Goal: Information Seeking & Learning: Learn about a topic

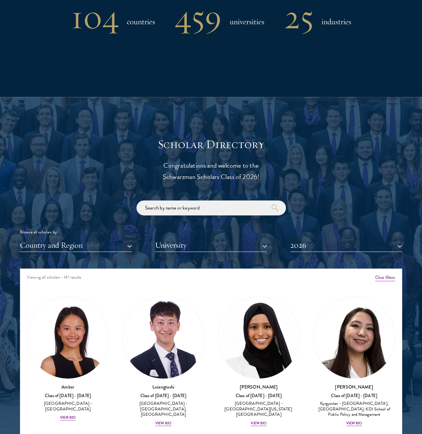
scroll to position [764, 0]
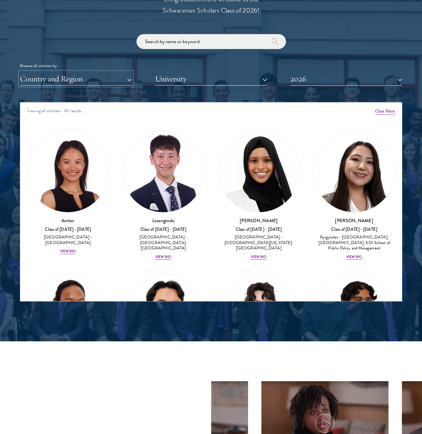
click at [103, 72] on button "Country and Region" at bounding box center [76, 79] width 112 height 14
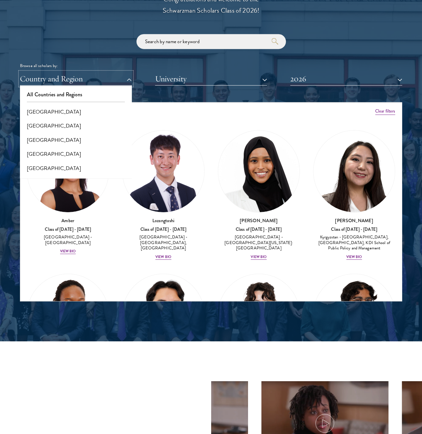
click at [103, 72] on button "Country and Region" at bounding box center [76, 79] width 112 height 14
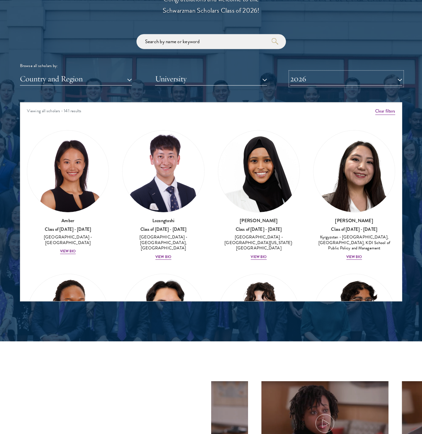
click at [320, 72] on button "2026" at bounding box center [346, 79] width 112 height 14
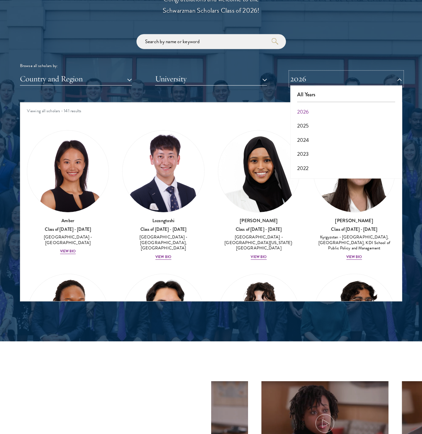
click at [320, 72] on button "2026" at bounding box center [346, 79] width 112 height 14
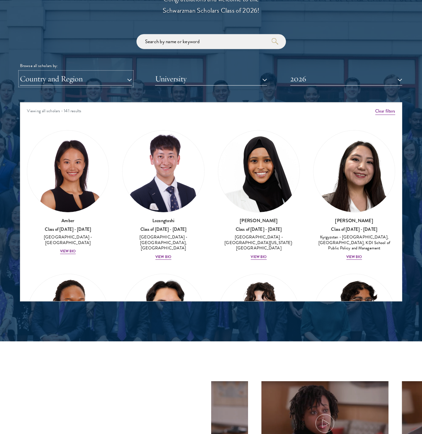
click at [128, 72] on button "Country and Region" at bounding box center [76, 79] width 112 height 14
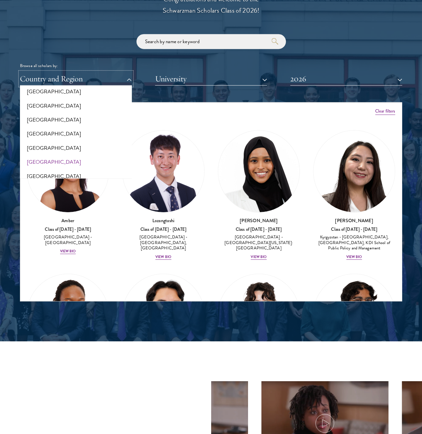
scroll to position [199, 0]
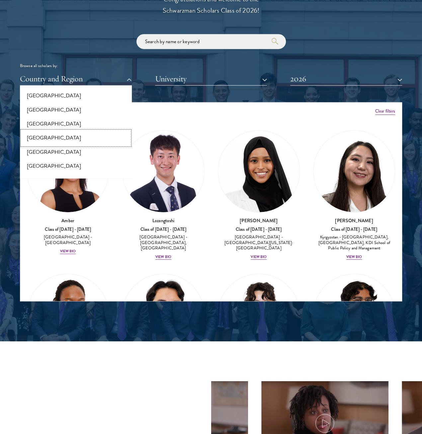
click at [69, 131] on button "[GEOGRAPHIC_DATA]" at bounding box center [76, 138] width 108 height 14
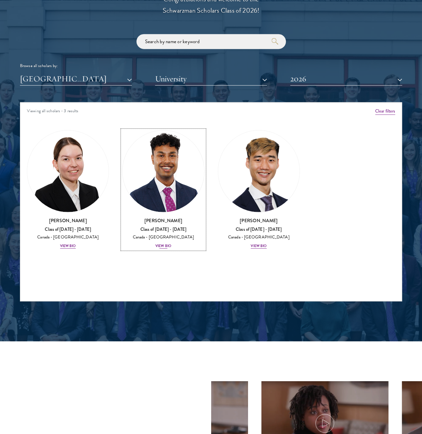
click at [146, 217] on h3 "[PERSON_NAME]" at bounding box center [163, 220] width 82 height 7
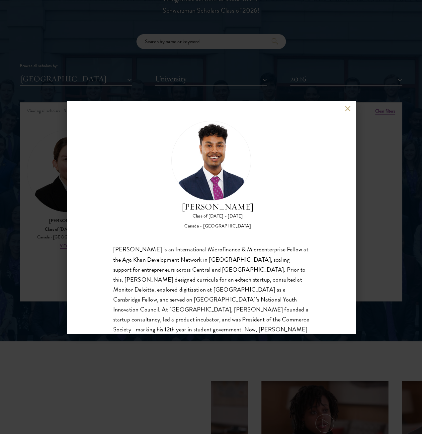
scroll to position [12, 0]
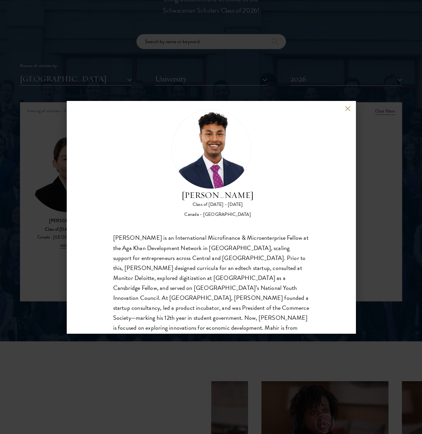
click at [363, 186] on div "[PERSON_NAME] Class of [DATE] - [DATE] [GEOGRAPHIC_DATA] - [GEOGRAPHIC_DATA] [P…" at bounding box center [211, 217] width 422 height 434
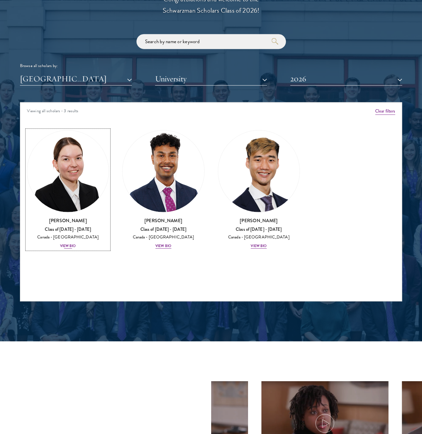
click at [67, 227] on div "Class of [DATE] - [DATE]" at bounding box center [68, 230] width 82 height 6
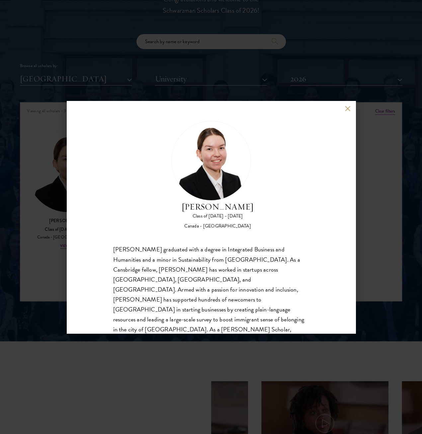
scroll to position [12, 0]
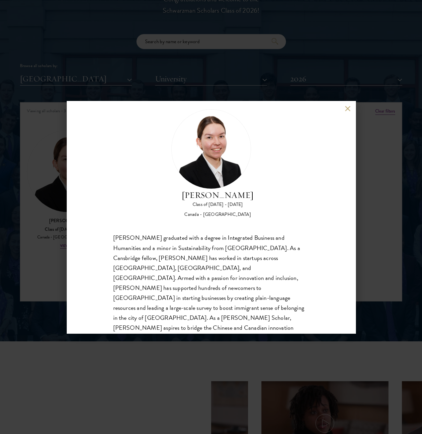
click at [373, 156] on div "[PERSON_NAME] Class of [DATE] - [DATE] [GEOGRAPHIC_DATA] - [GEOGRAPHIC_DATA] [P…" at bounding box center [211, 217] width 422 height 434
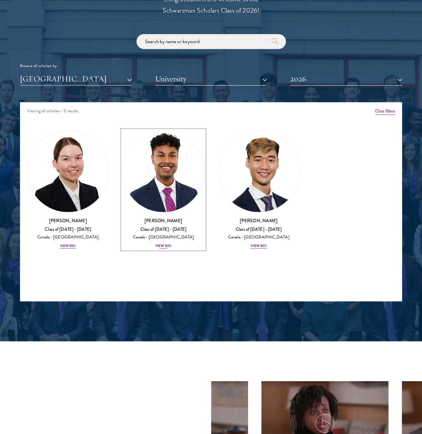
click at [148, 235] on div "Canada - [GEOGRAPHIC_DATA]" at bounding box center [163, 238] width 82 height 6
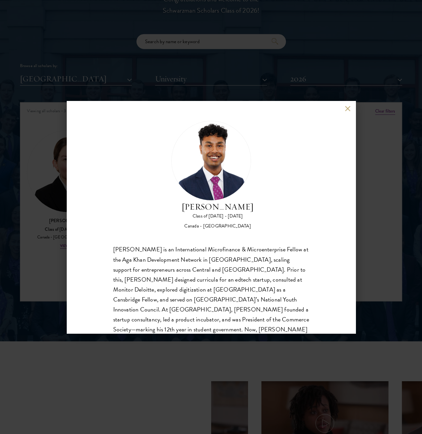
scroll to position [12, 0]
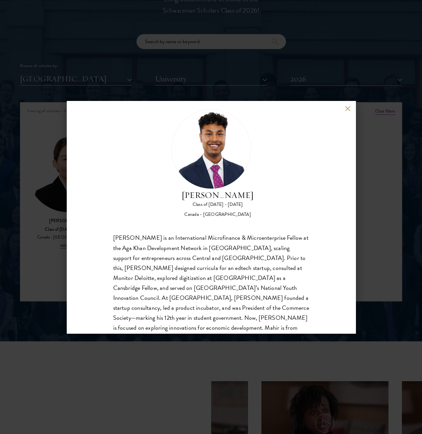
click at [167, 80] on div "[PERSON_NAME] Class of [DATE] - [DATE] [GEOGRAPHIC_DATA] - [GEOGRAPHIC_DATA] [P…" at bounding box center [211, 217] width 422 height 434
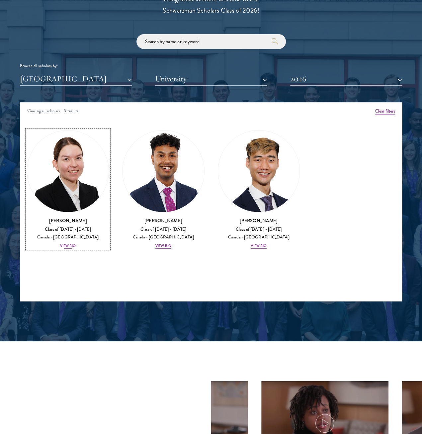
click at [68, 217] on h3 "[PERSON_NAME]" at bounding box center [68, 220] width 82 height 7
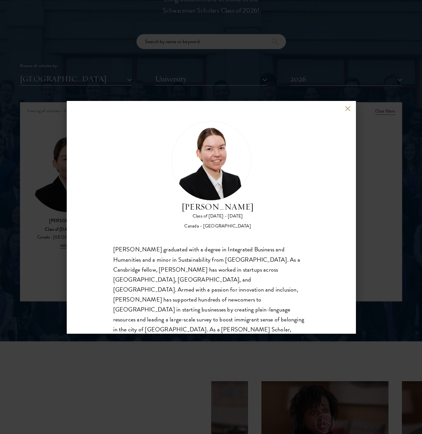
click at [368, 188] on div "[PERSON_NAME] Class of [DATE] - [DATE] [GEOGRAPHIC_DATA] - [GEOGRAPHIC_DATA] [P…" at bounding box center [211, 217] width 422 height 434
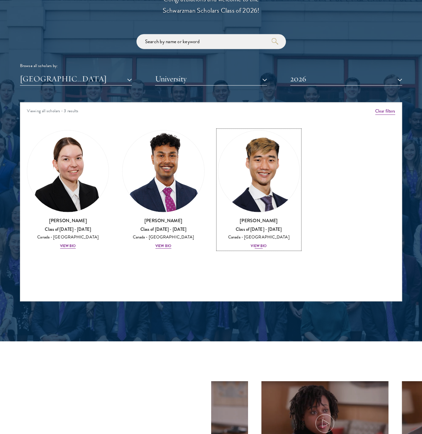
click at [218, 235] on div "Canada - [GEOGRAPHIC_DATA]" at bounding box center [259, 238] width 82 height 6
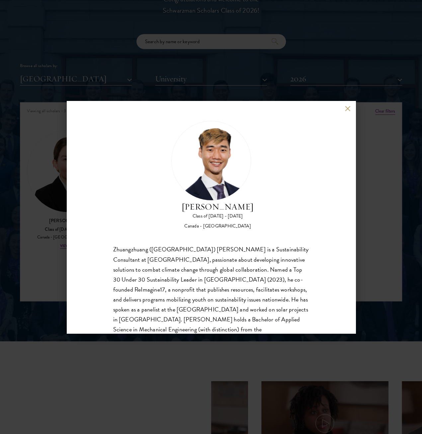
scroll to position [1, 0]
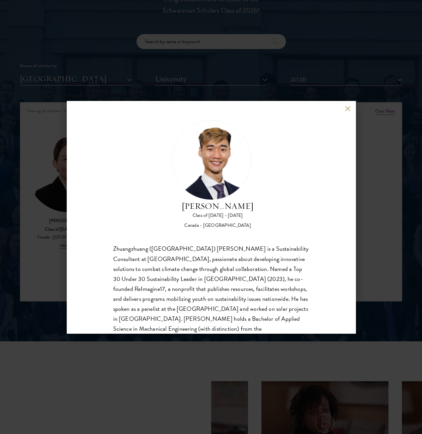
click at [362, 207] on div "[PERSON_NAME] Class of [DATE] - [DATE] [GEOGRAPHIC_DATA] - [GEOGRAPHIC_DATA] Zh…" at bounding box center [211, 217] width 422 height 434
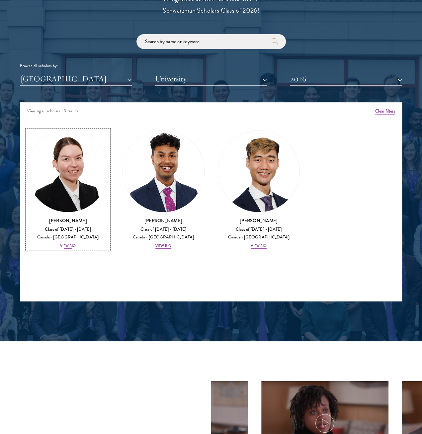
click at [89, 235] on div "Canada - [GEOGRAPHIC_DATA]" at bounding box center [68, 238] width 82 height 6
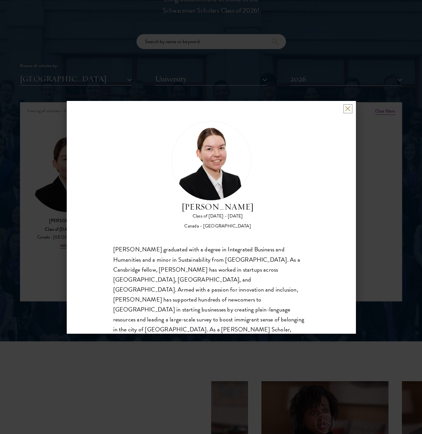
scroll to position [12, 0]
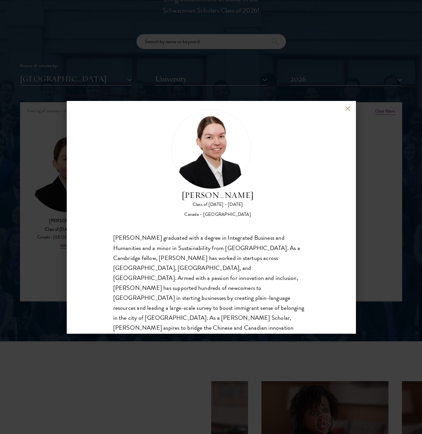
click at [374, 147] on div "[PERSON_NAME] Class of [DATE] - [DATE] [GEOGRAPHIC_DATA] - [GEOGRAPHIC_DATA] [P…" at bounding box center [211, 217] width 422 height 434
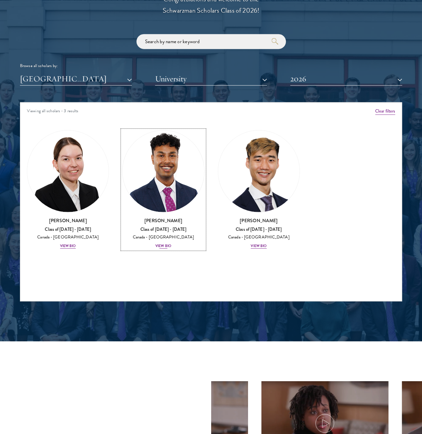
click at [152, 135] on img at bounding box center [163, 171] width 81 height 81
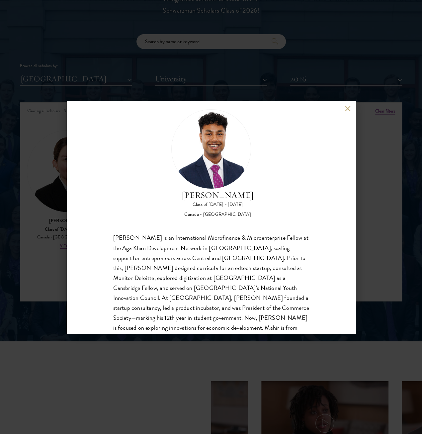
click at [386, 131] on div "[PERSON_NAME] Class of [DATE] - [DATE] [GEOGRAPHIC_DATA] - [GEOGRAPHIC_DATA] [P…" at bounding box center [211, 217] width 422 height 434
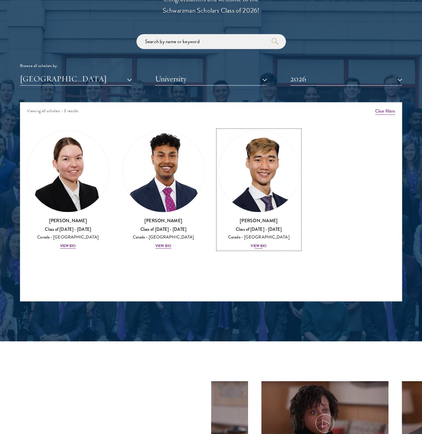
click at [218, 235] on div "Canada - [GEOGRAPHIC_DATA]" at bounding box center [259, 238] width 82 height 6
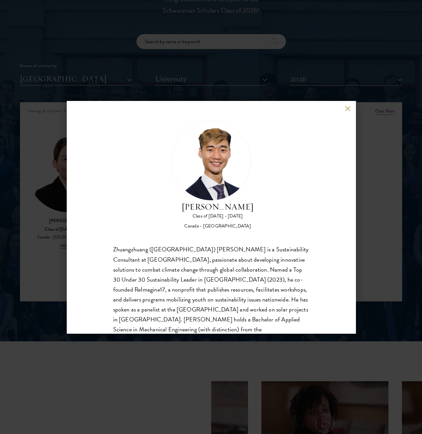
click at [382, 198] on div "[PERSON_NAME] Class of [DATE] - [DATE] [GEOGRAPHIC_DATA] - [GEOGRAPHIC_DATA] Zh…" at bounding box center [211, 217] width 422 height 434
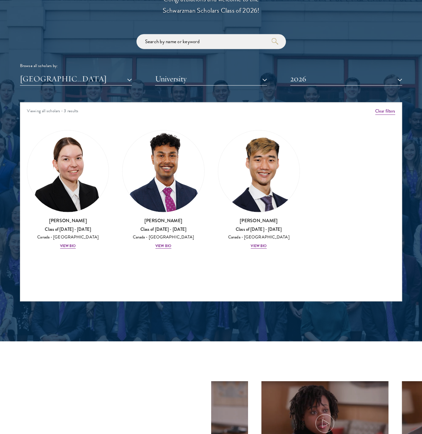
click at [146, 217] on div "[PERSON_NAME] Class of [DATE] - [DATE] [GEOGRAPHIC_DATA] - [GEOGRAPHIC_DATA] Vi…" at bounding box center [163, 190] width 95 height 132
click at [146, 216] on div "[PERSON_NAME] Class of [DATE] - [DATE] [GEOGRAPHIC_DATA] - [GEOGRAPHIC_DATA] Vi…" at bounding box center [163, 190] width 95 height 132
click at [156, 244] on div "View Bio" at bounding box center [164, 246] width 16 height 5
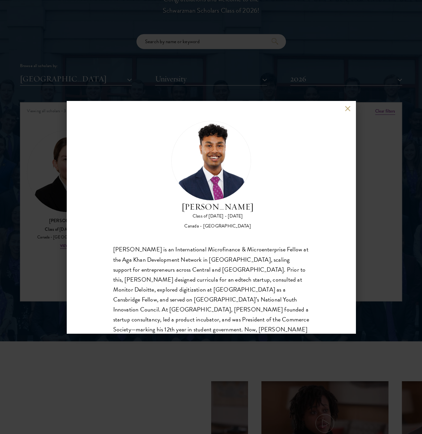
scroll to position [12, 0]
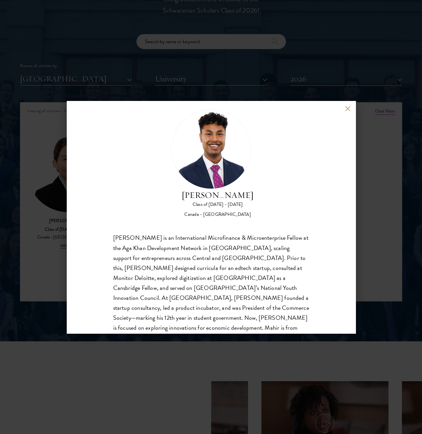
click at [381, 191] on div "[PERSON_NAME] Class of [DATE] - [DATE] [GEOGRAPHIC_DATA] - [GEOGRAPHIC_DATA] [P…" at bounding box center [211, 217] width 422 height 434
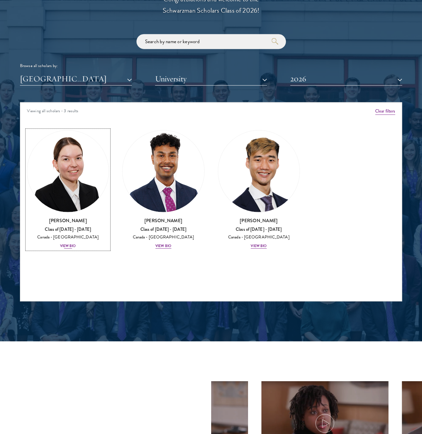
click at [86, 235] on div "Canada - [GEOGRAPHIC_DATA]" at bounding box center [68, 238] width 82 height 6
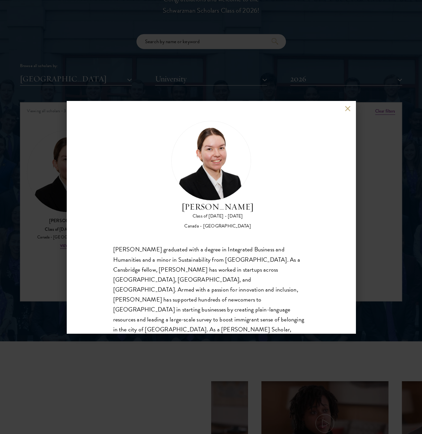
click at [124, 245] on div "[PERSON_NAME] graduated with a degree in Integrated Business and Humanities and…" at bounding box center [211, 305] width 196 height 120
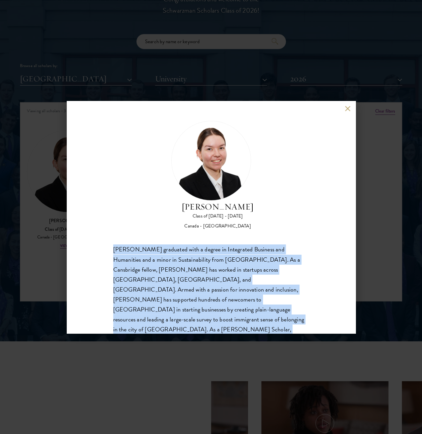
click at [124, 245] on div "[PERSON_NAME] graduated with a degree in Integrated Business and Humanities and…" at bounding box center [211, 305] width 196 height 120
copy body "[PERSON_NAME] graduated with a degree in Integrated Business and Humanities and…"
click at [349, 109] on button at bounding box center [348, 109] width 6 height 6
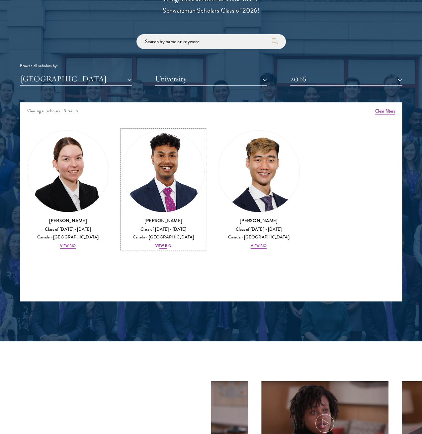
click at [143, 227] on div "Class of [DATE] - [DATE]" at bounding box center [163, 230] width 82 height 6
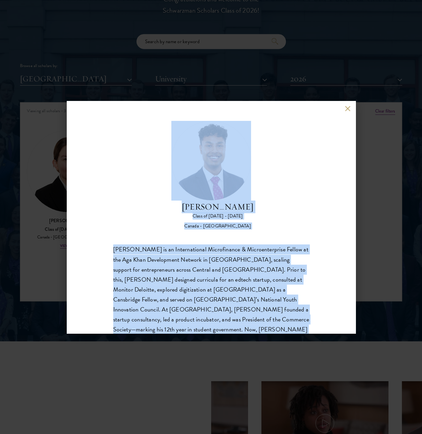
scroll to position [12, 0]
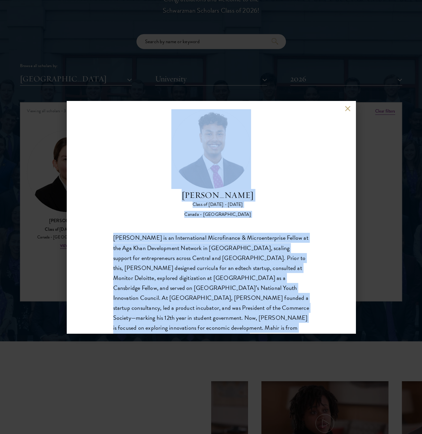
click at [217, 243] on div "[PERSON_NAME] is an International Microfinance & Microenterprise Fellow at the …" at bounding box center [211, 288] width 196 height 110
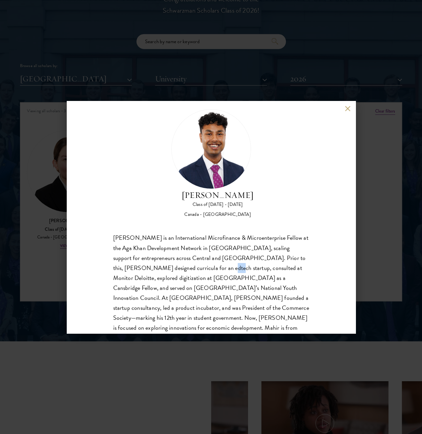
click at [218, 242] on div "[PERSON_NAME] is an International Microfinance & Microenterprise Fellow at the …" at bounding box center [211, 288] width 196 height 110
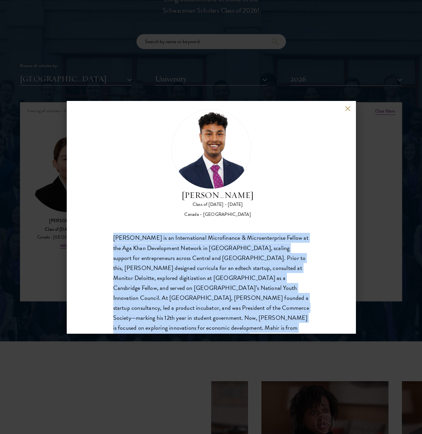
click at [218, 242] on div "[PERSON_NAME] is an International Microfinance & Microenterprise Fellow at the …" at bounding box center [211, 288] width 196 height 110
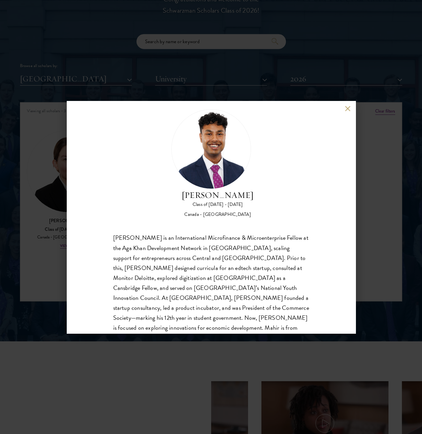
click at [32, 228] on div "[PERSON_NAME] Class of [DATE] - [DATE] [GEOGRAPHIC_DATA] - [GEOGRAPHIC_DATA] [P…" at bounding box center [211, 217] width 422 height 434
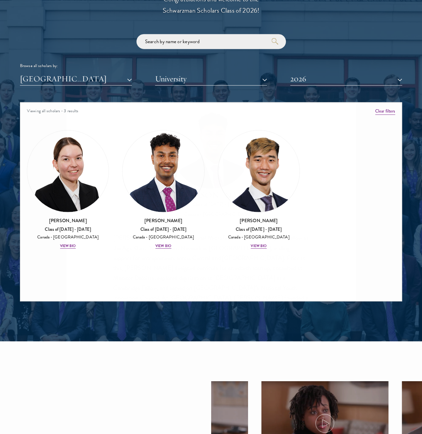
click at [53, 219] on div "[PERSON_NAME] Class of [DATE] - [DATE] [GEOGRAPHIC_DATA] - [GEOGRAPHIC_DATA] [P…" at bounding box center [211, 217] width 422 height 434
click at [76, 244] on div "View Bio" at bounding box center [68, 246] width 16 height 5
click at [80, 212] on div "About Overview Leadership Donors Program Experience Overview Curriculum Student…" at bounding box center [211, 425] width 422 height 2379
click at [80, 195] on div "About Overview Leadership Donors Program Experience Overview Curriculum Student…" at bounding box center [211, 425] width 422 height 2379
click at [81, 208] on div "About Overview Leadership Donors Program Experience Overview Curriculum Student…" at bounding box center [211, 425] width 422 height 2379
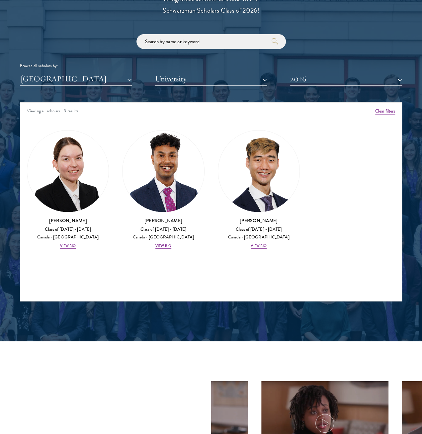
click at [80, 212] on div "About Overview Leadership Donors Program Experience Overview Curriculum Student…" at bounding box center [211, 425] width 422 height 2379
click at [78, 168] on div "About Overview Leadership Donors Program Experience Overview Curriculum Student…" at bounding box center [211, 425] width 422 height 2379
click at [78, 141] on div "About Overview Leadership Donors Program Experience Overview Curriculum Student…" at bounding box center [211, 425] width 422 height 2379
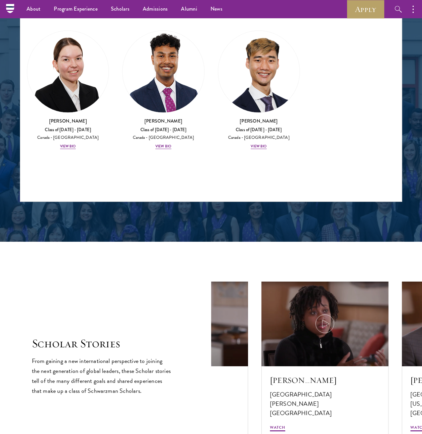
scroll to position [798, 0]
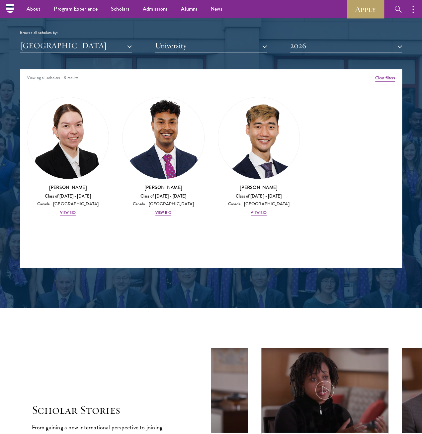
click at [68, 111] on div "About Overview Leadership Donors Program Experience Overview Curriculum Student…" at bounding box center [211, 391] width 422 height 2379
click at [80, 180] on div "About Overview Leadership Donors Program Experience Overview Curriculum Student…" at bounding box center [211, 391] width 422 height 2379
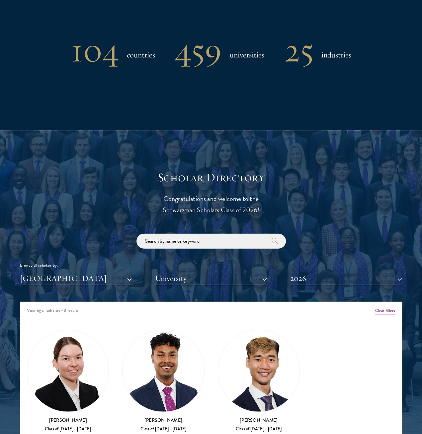
scroll to position [831, 0]
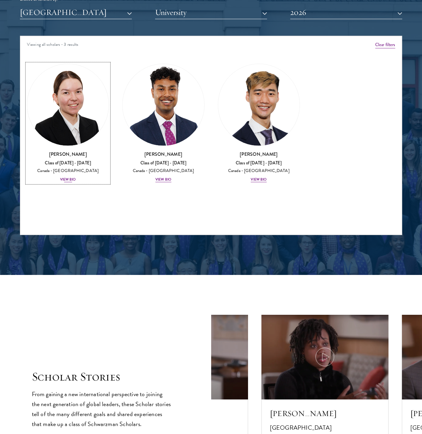
click at [76, 177] on div "View Bio" at bounding box center [68, 179] width 16 height 5
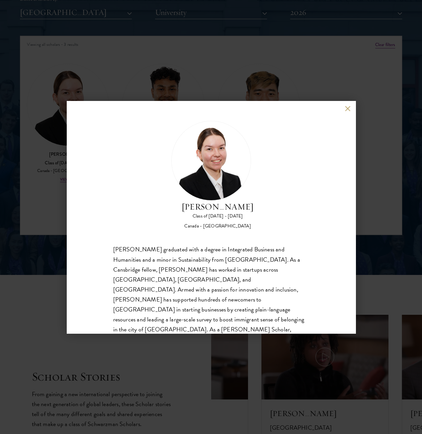
scroll to position [12, 0]
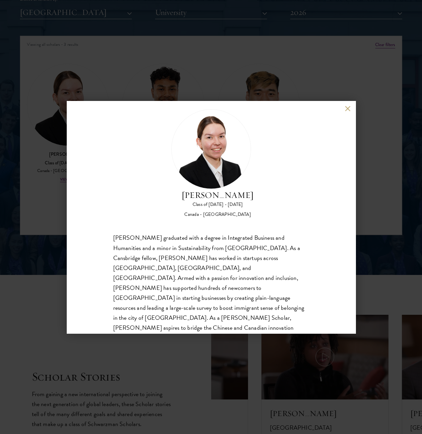
click at [356, 34] on div "[PERSON_NAME] Class of [DATE] - [DATE] [GEOGRAPHIC_DATA] - [GEOGRAPHIC_DATA] [P…" at bounding box center [211, 217] width 422 height 434
